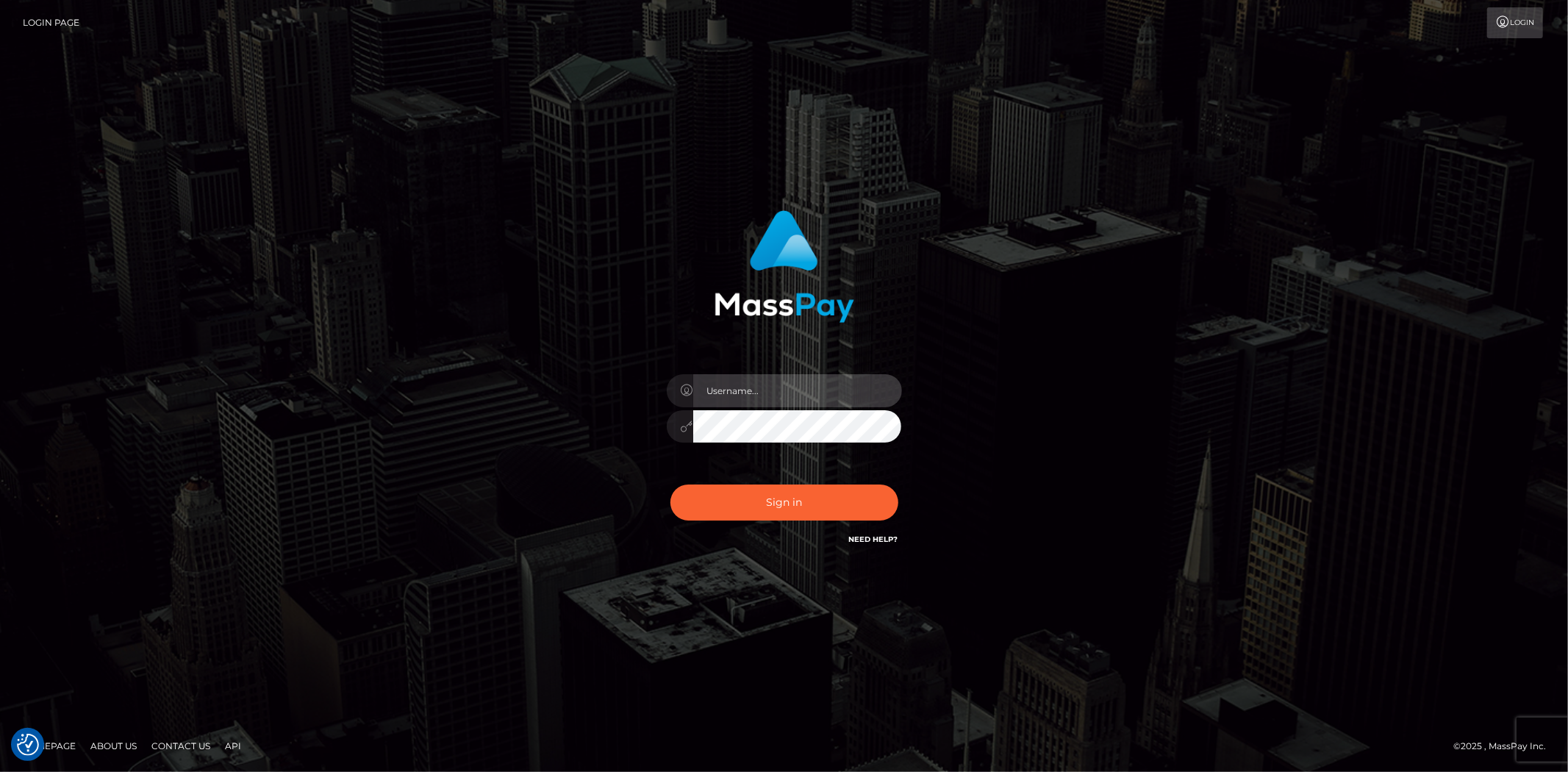
click at [736, 403] on input "text" at bounding box center [797, 390] width 209 height 33
type input "Bern.Spree"
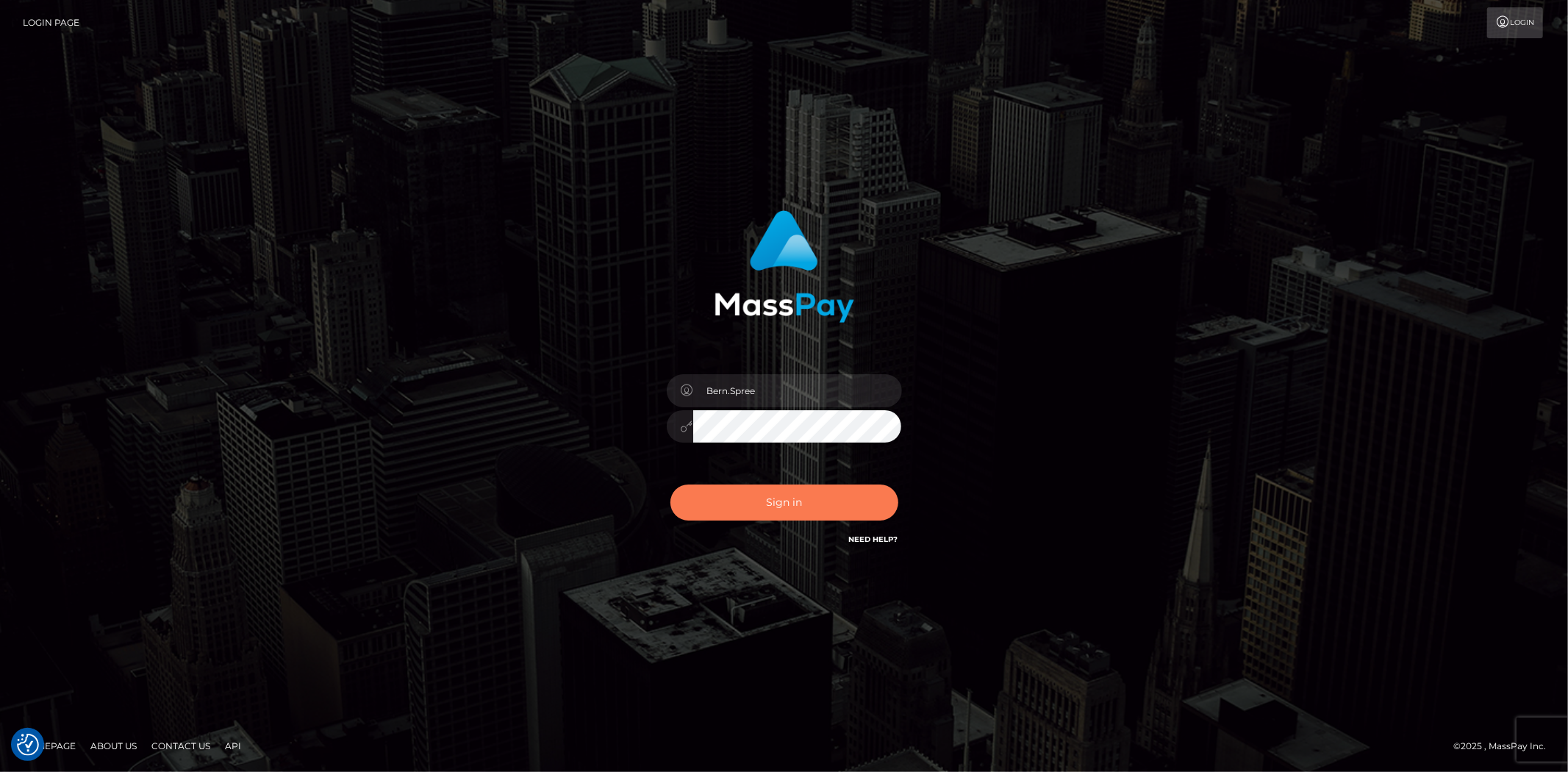
click at [709, 492] on button "Sign in" at bounding box center [784, 502] width 228 height 36
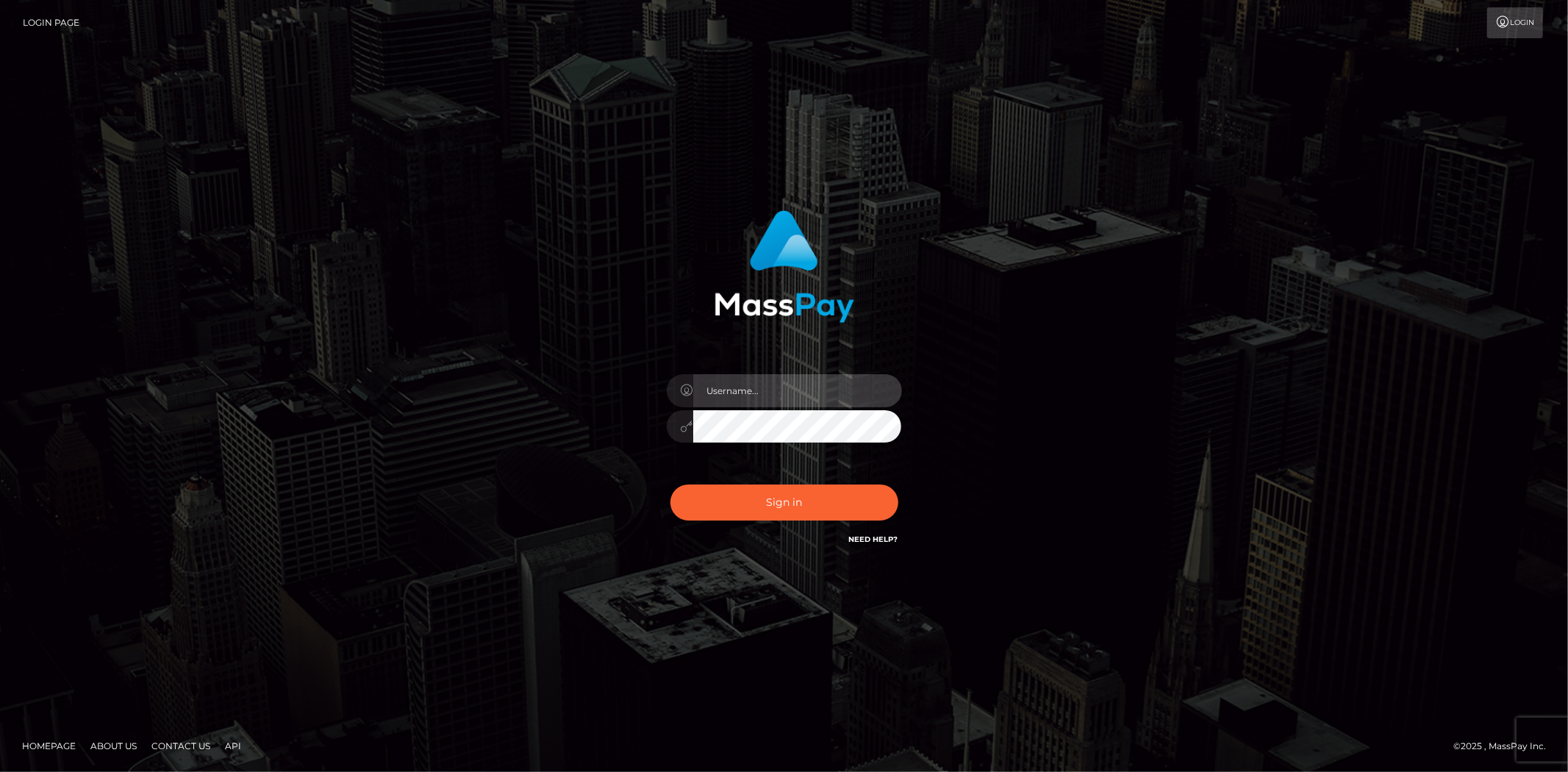
click at [723, 390] on input "text" at bounding box center [797, 390] width 209 height 33
type input "Bern.Spree"
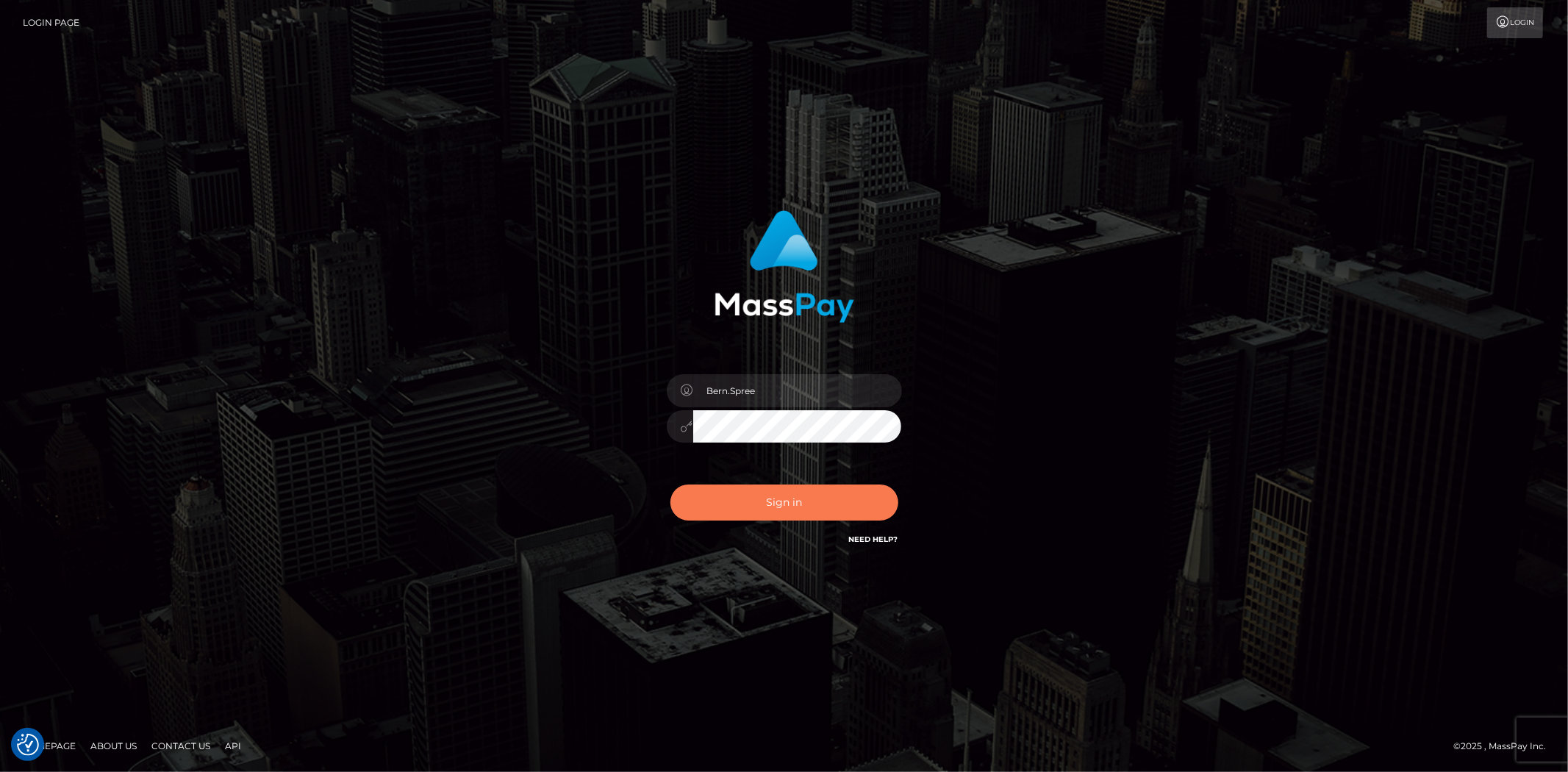
click at [740, 504] on button "Sign in" at bounding box center [784, 502] width 228 height 36
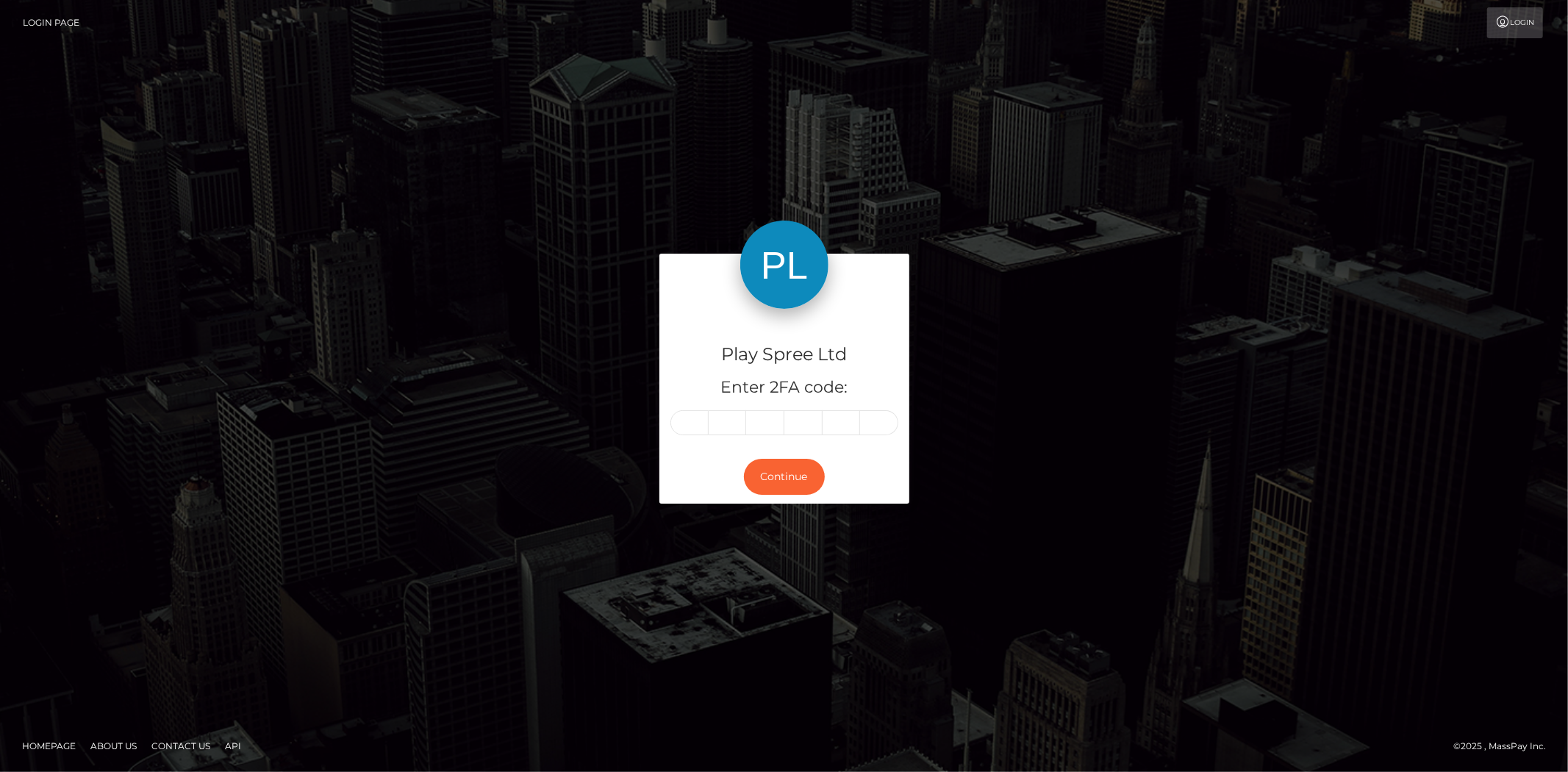
click at [672, 428] on input "text" at bounding box center [689, 423] width 38 height 25
type input "2"
type input "0"
type input "2"
type input "0"
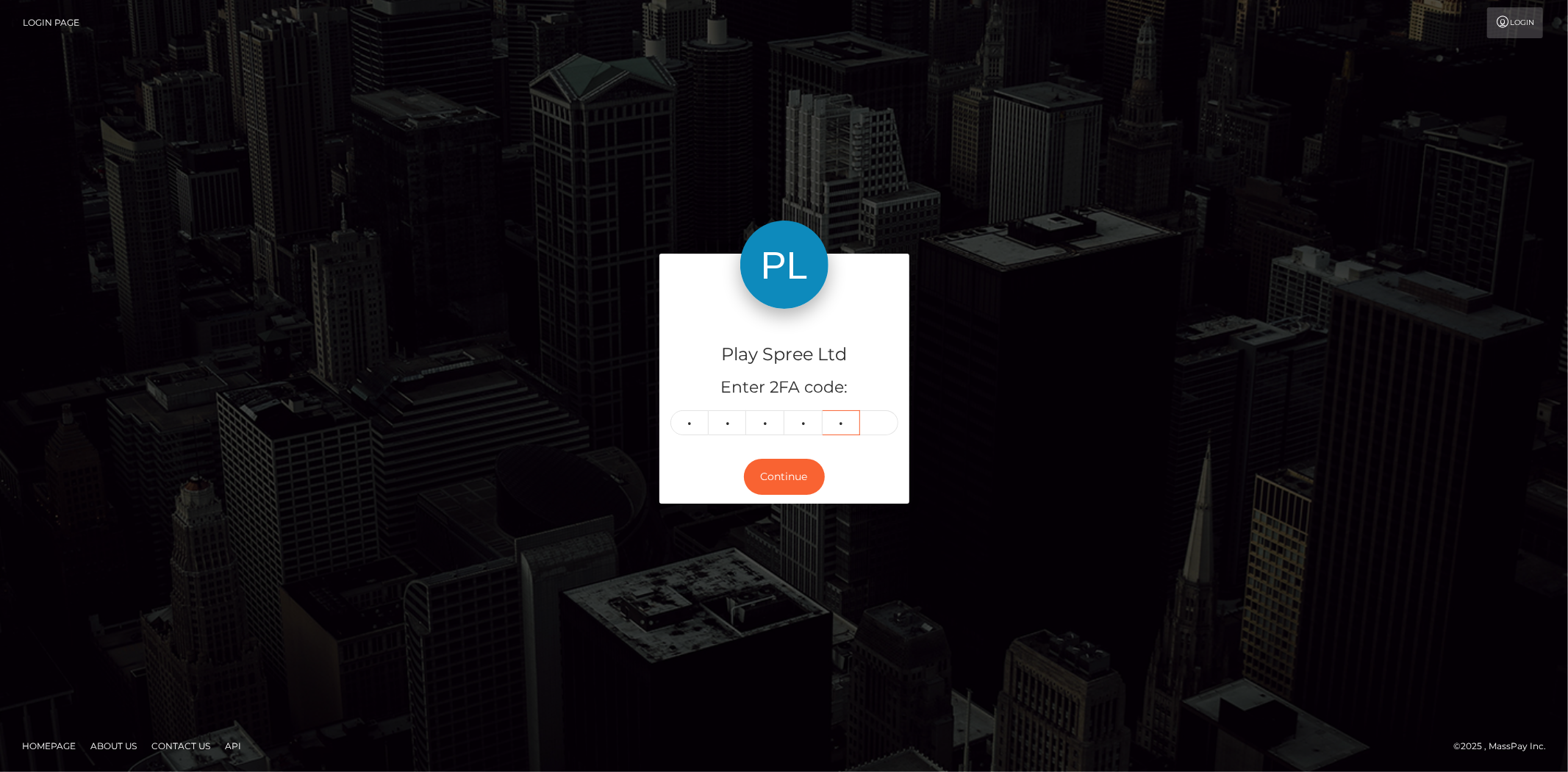
type input "4"
type input "6"
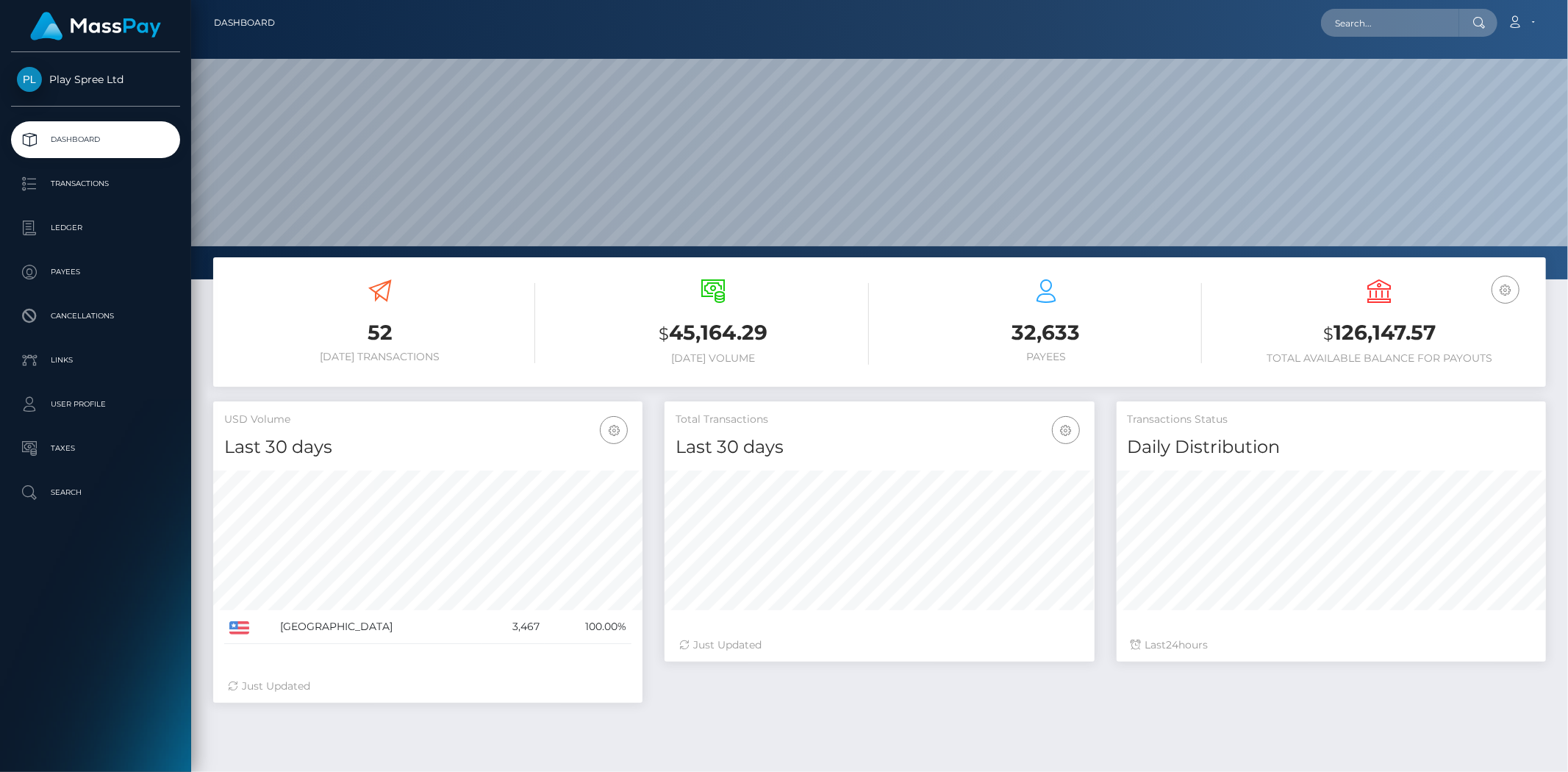
scroll to position [260, 429]
click at [1344, 19] on input "text" at bounding box center [1389, 22] width 138 height 28
paste input "1594868"
drag, startPoint x: 1368, startPoint y: 12, endPoint x: 1119, endPoint y: 23, distance: 249.2
click at [1119, 23] on div "1594868 Loading... Loading... Account Edit Profile Logout" at bounding box center [916, 22] width 1258 height 31
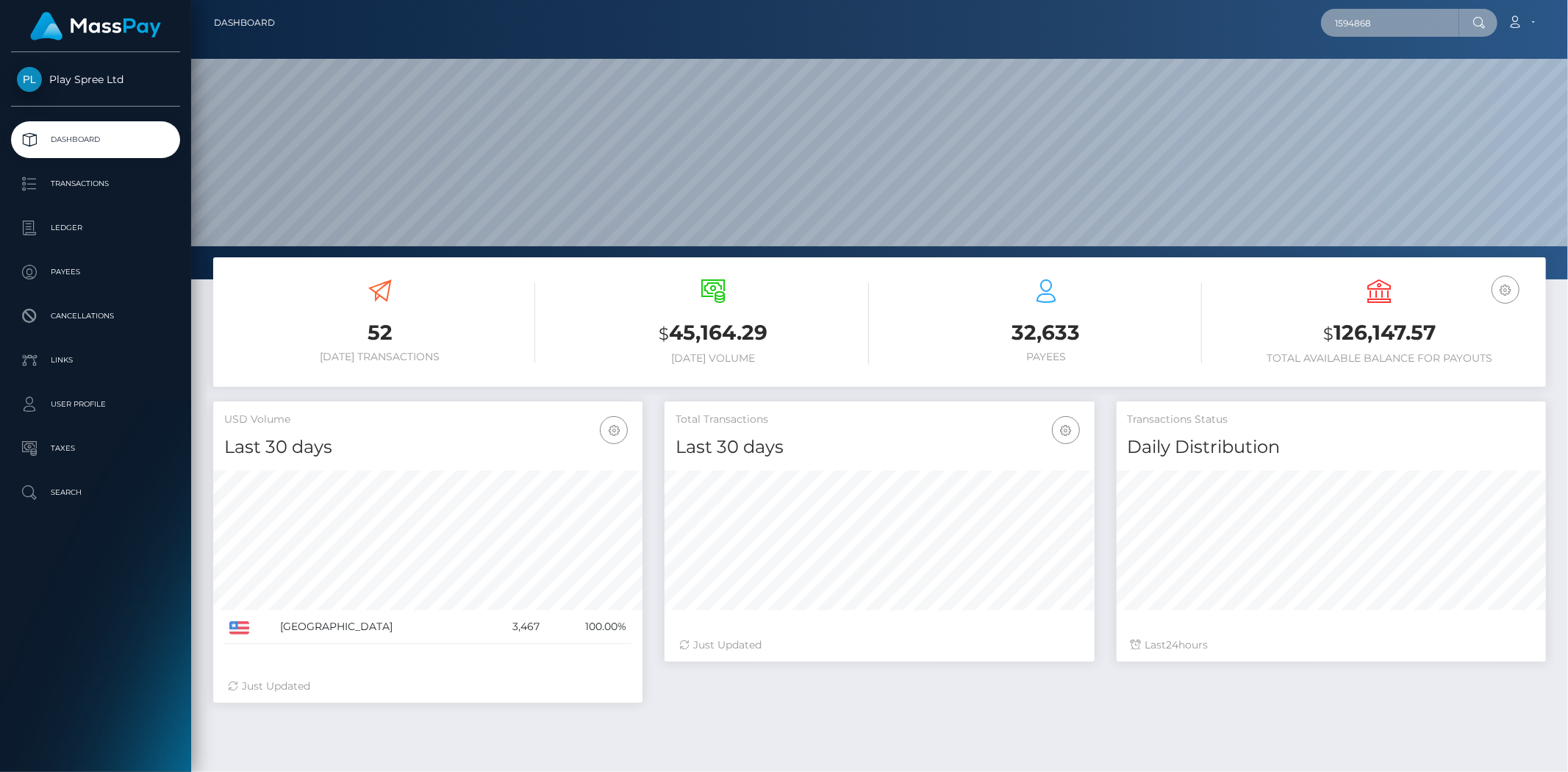
type input "1594868"
